Goal: Task Accomplishment & Management: Manage account settings

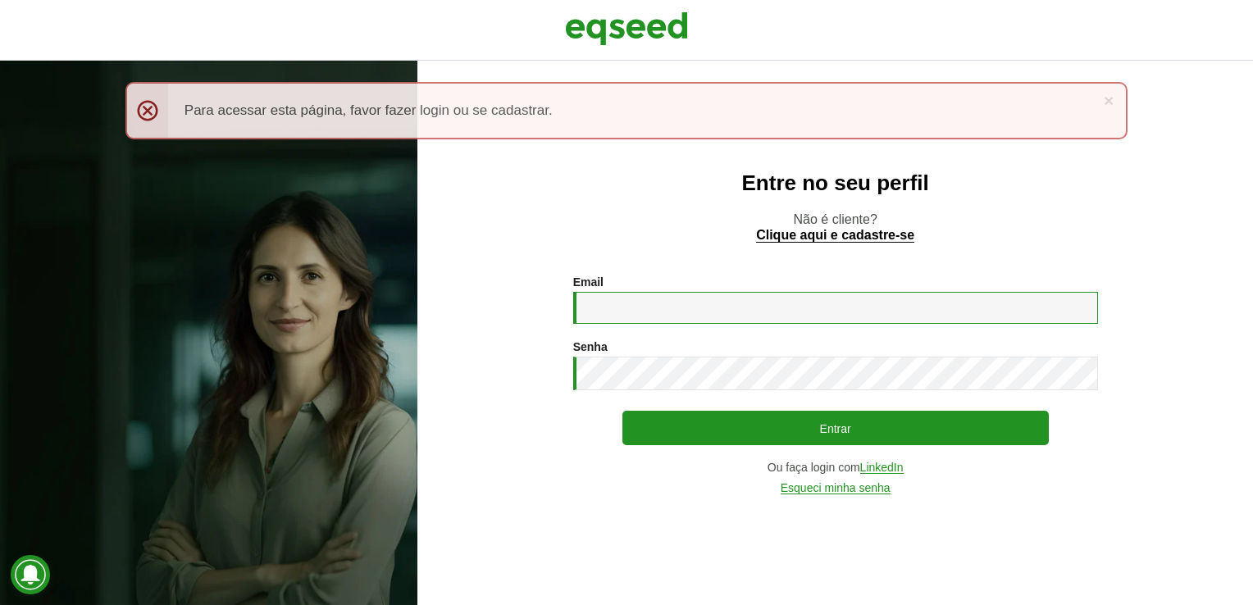
click at [720, 308] on input "Email *" at bounding box center [835, 308] width 525 height 32
type input "**********"
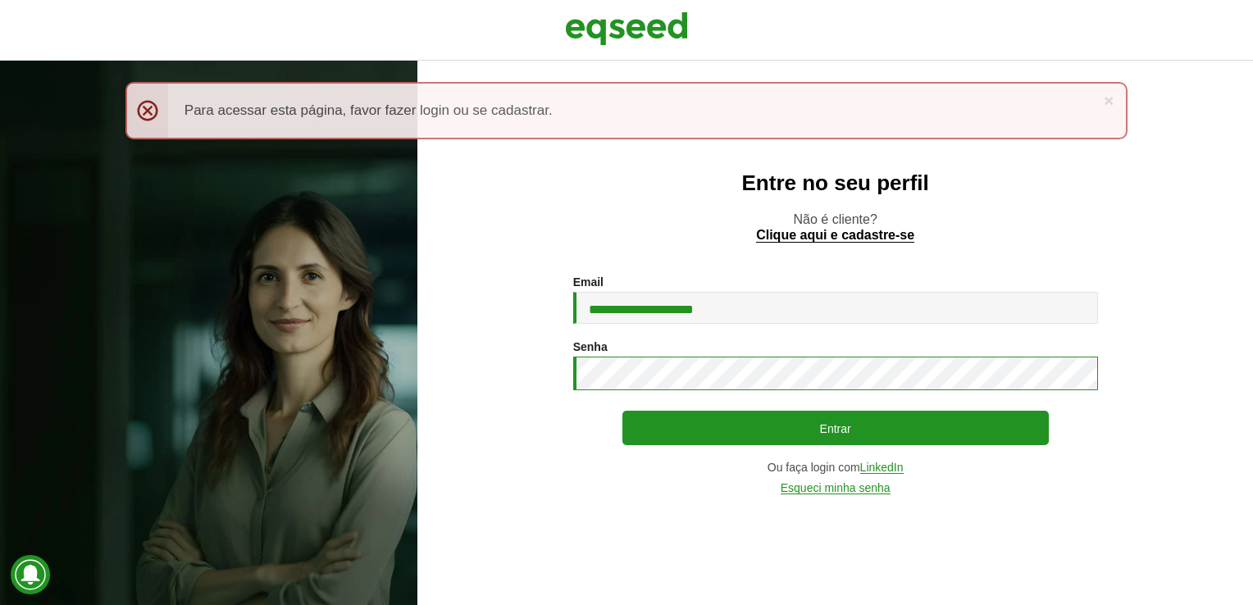
click at [622, 411] on button "Entrar" at bounding box center [835, 428] width 426 height 34
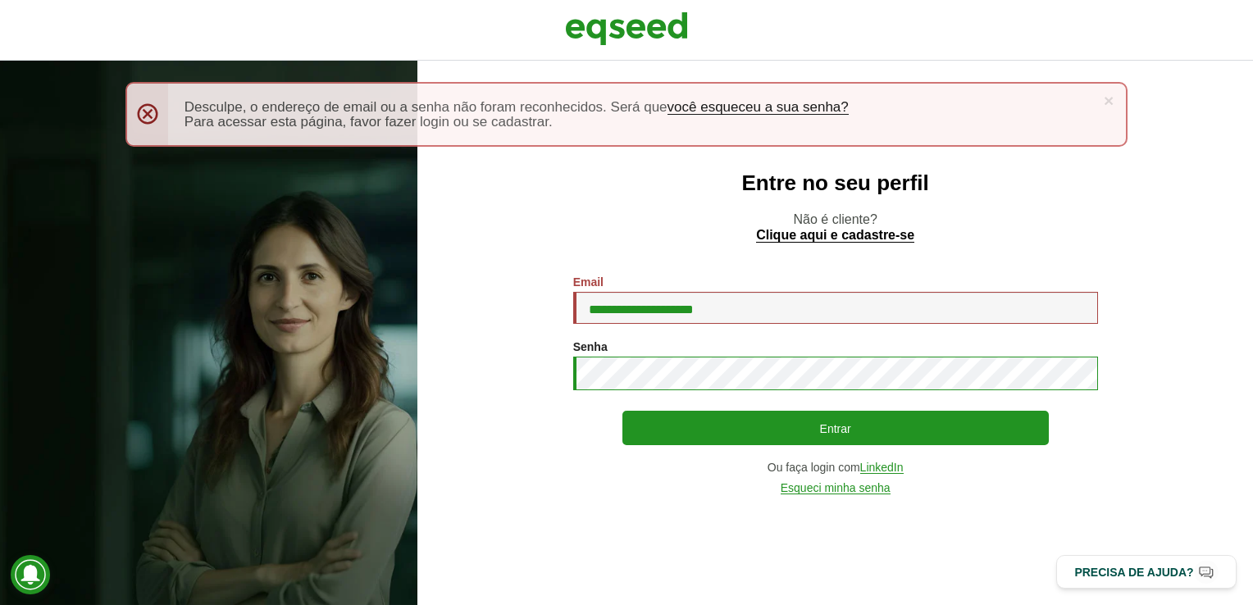
click at [622, 411] on button "Entrar" at bounding box center [835, 428] width 426 height 34
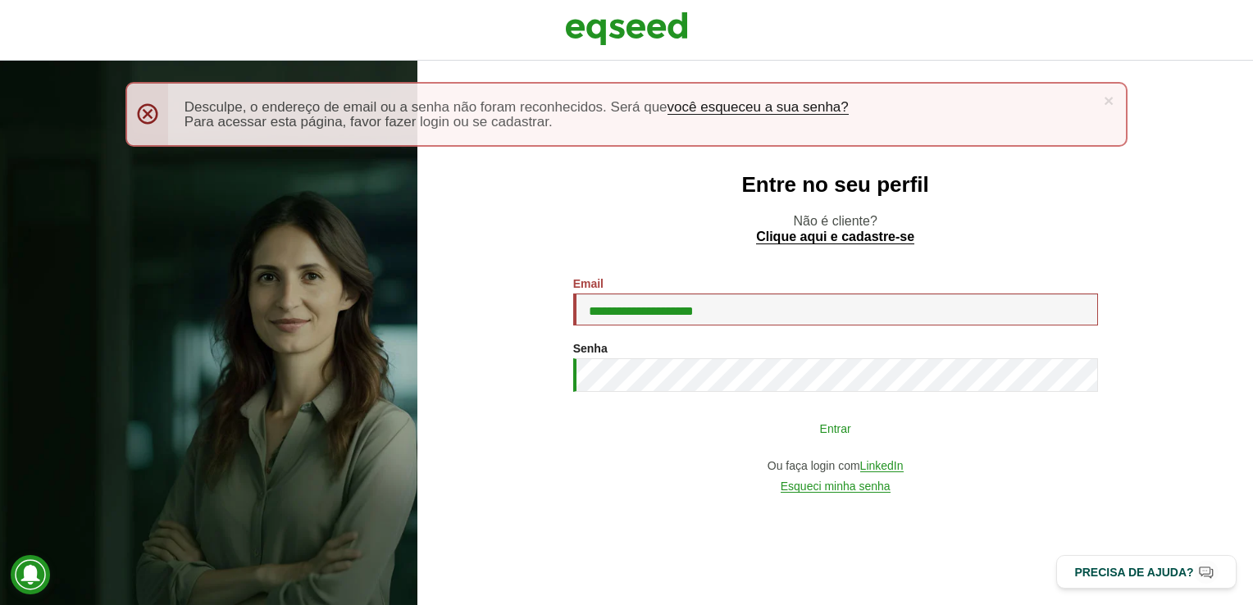
click at [799, 425] on button "Entrar" at bounding box center [835, 427] width 426 height 31
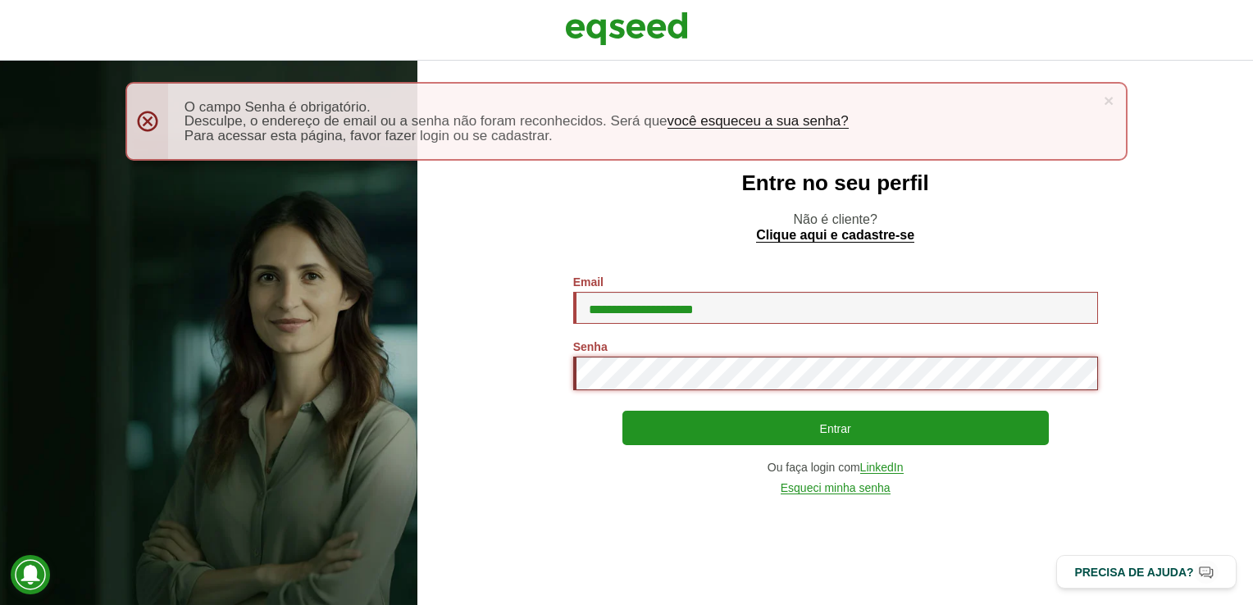
click at [622, 411] on button "Entrar" at bounding box center [835, 428] width 426 height 34
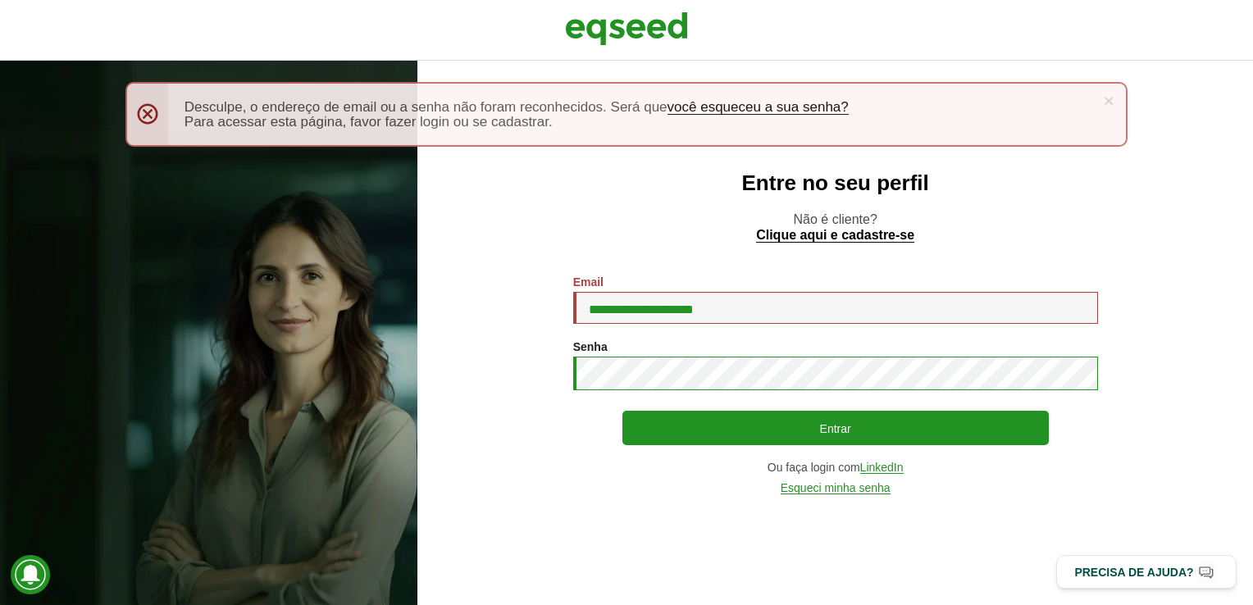
click at [622, 411] on button "Entrar" at bounding box center [835, 428] width 426 height 34
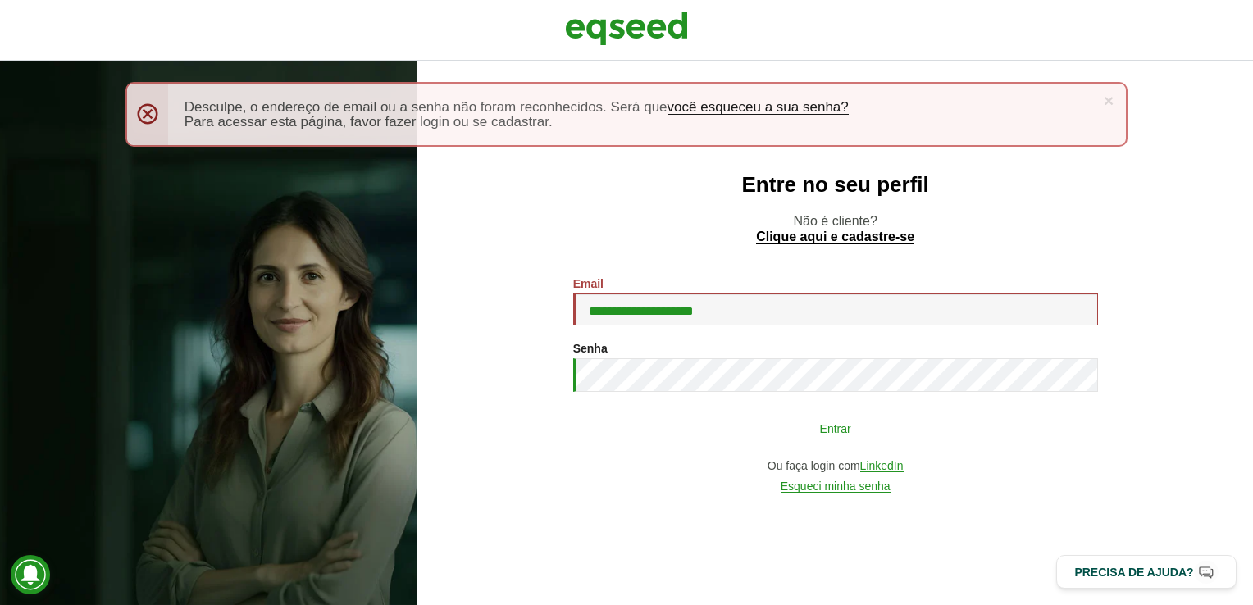
click at [800, 429] on button "Entrar" at bounding box center [835, 427] width 426 height 31
